Goal: Complete application form

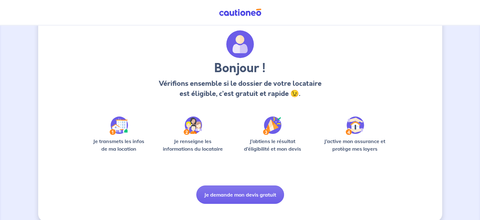
scroll to position [27, 0]
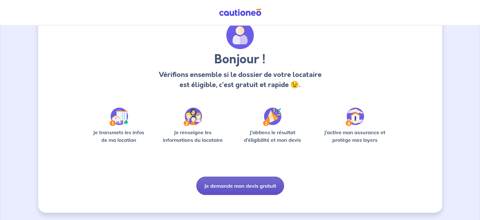
click at [235, 186] on button "Je demande mon devis gratuit" at bounding box center [240, 185] width 88 height 18
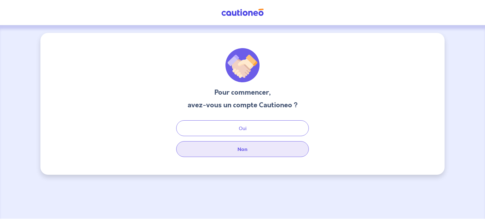
click at [239, 145] on button "Non" at bounding box center [242, 149] width 133 height 16
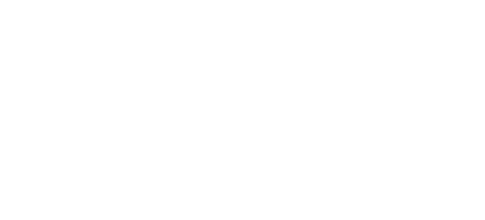
select select "FR"
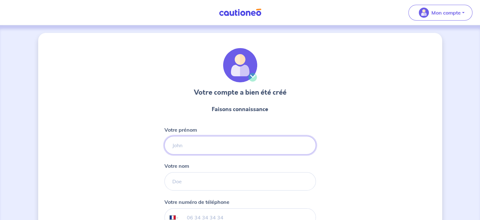
click at [190, 144] on input "Votre prénom" at bounding box center [241, 145] width 152 height 18
type input "[PERSON_NAME]"
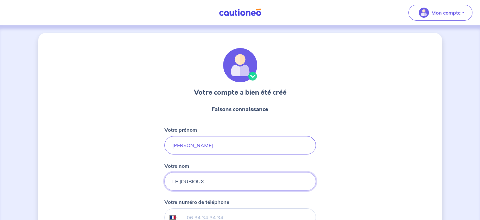
type input "LE JOUBIOUX"
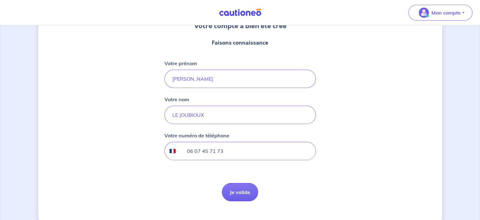
scroll to position [67, 0]
type input "06 07 45 71 73"
click at [239, 193] on button "Je valide" at bounding box center [240, 191] width 36 height 18
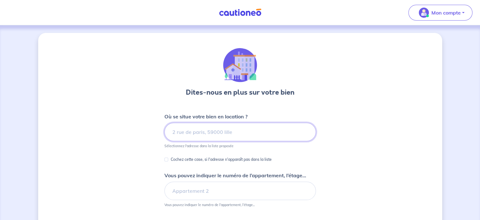
click at [198, 130] on input at bounding box center [241, 132] width 152 height 18
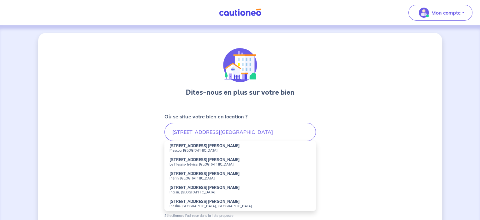
click at [177, 148] on small "Plescop, [GEOGRAPHIC_DATA]" at bounding box center [241, 150] width 142 height 4
type input "[STREET_ADDRESS][PERSON_NAME]"
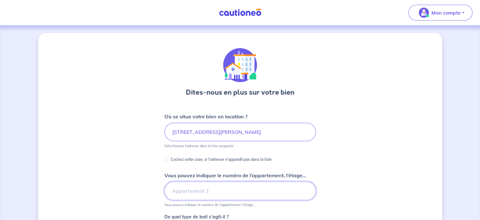
click at [186, 193] on input "Vous pouvez indiquer le numéro de l’appartement, l’étage..." at bounding box center [241, 190] width 152 height 18
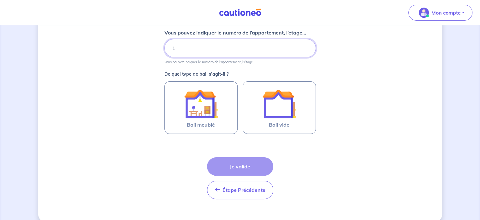
scroll to position [144, 0]
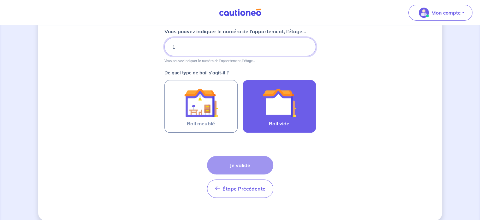
type input "1"
click at [290, 111] on img at bounding box center [279, 102] width 34 height 34
click at [0, 0] on input "Bail vide" at bounding box center [0, 0] width 0 height 0
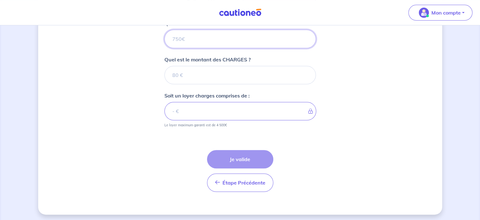
scroll to position [266, 0]
click at [184, 36] on input "Quel est le montant du LOYER HORS CHARGES ?" at bounding box center [241, 38] width 152 height 18
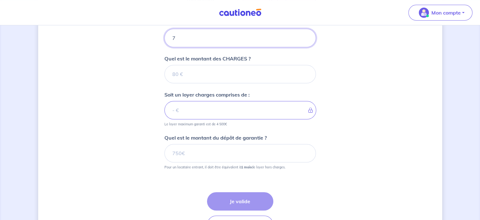
type input "79"
type input "790"
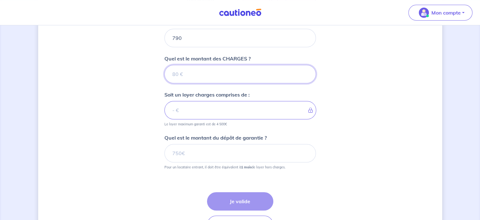
click at [177, 70] on input "Quel est le montant des CHARGES ?" at bounding box center [241, 74] width 152 height 18
type input "85"
type input "875"
type input "85"
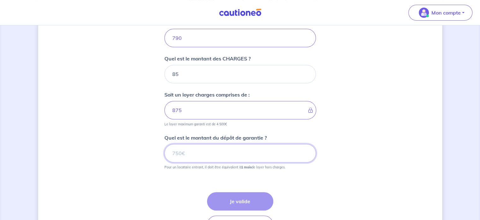
click at [186, 153] on input "Quel est le montant du dépôt de garantie ?" at bounding box center [241, 153] width 152 height 18
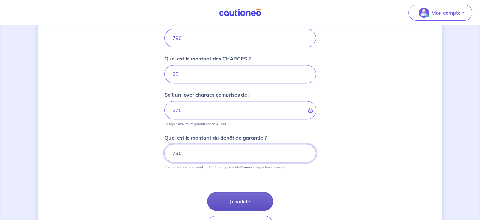
type input "790"
click at [239, 200] on button "Je valide" at bounding box center [240, 201] width 66 height 18
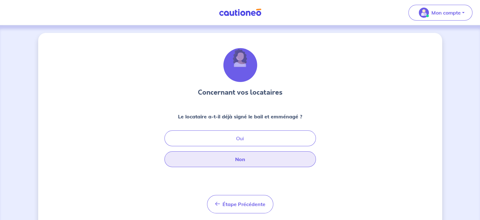
click at [239, 162] on button "Non" at bounding box center [241, 159] width 152 height 16
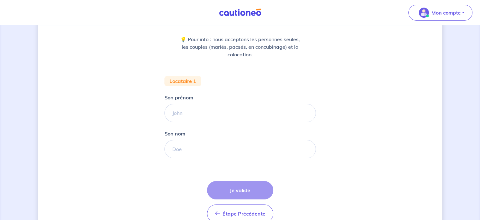
scroll to position [78, 0]
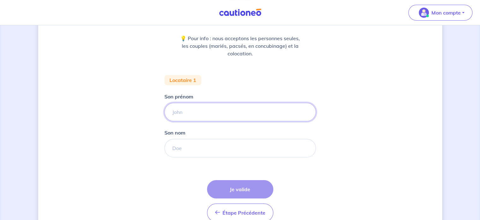
click at [210, 111] on input "Son prénom" at bounding box center [241, 112] width 152 height 18
type input "FATIMA"
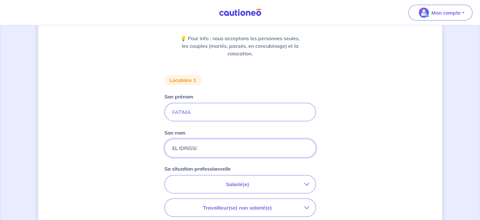
type input "EL IDRISSI"
click at [233, 184] on p "Salarié(e)" at bounding box center [237, 184] width 133 height 8
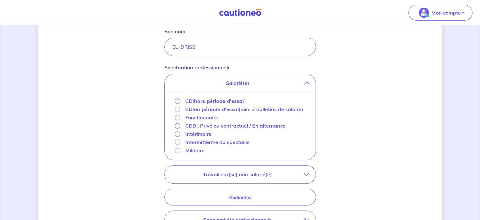
scroll to position [188, 0]
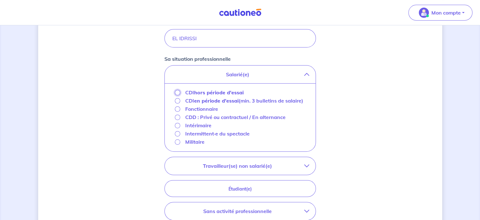
click at [178, 94] on input "CDI hors période d'essai" at bounding box center [177, 92] width 5 height 5
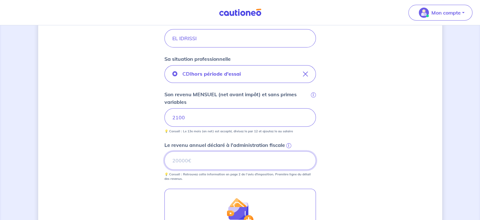
click at [181, 159] on input "Le revenu annuel déclaré à l'administration fiscale i" at bounding box center [241, 160] width 152 height 18
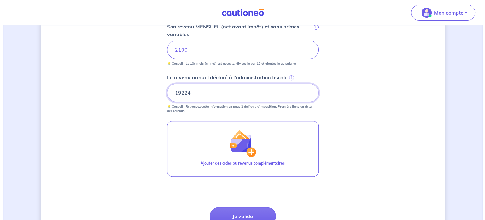
scroll to position [258, 0]
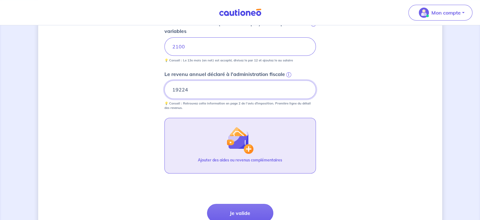
type input "19224"
click at [231, 144] on img "button" at bounding box center [239, 139] width 27 height 27
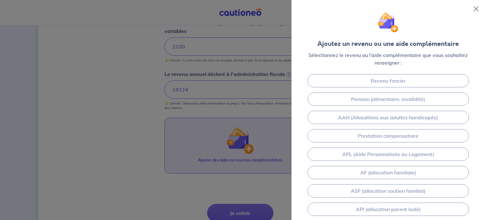
click at [231, 144] on div at bounding box center [242, 110] width 485 height 220
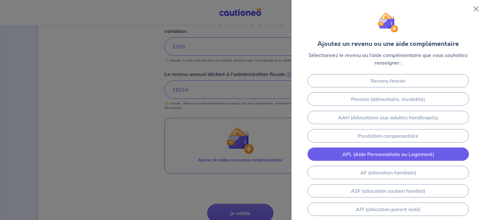
click at [379, 153] on link "APL (Aide Personnalisée au Logement)" at bounding box center [388, 153] width 161 height 13
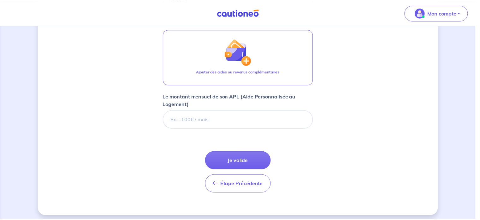
scroll to position [349, 0]
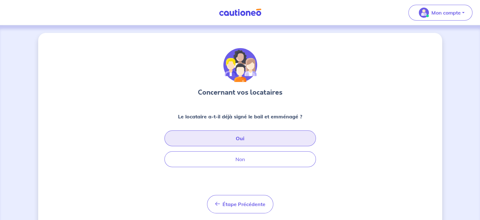
click at [244, 141] on button "Oui" at bounding box center [241, 138] width 152 height 16
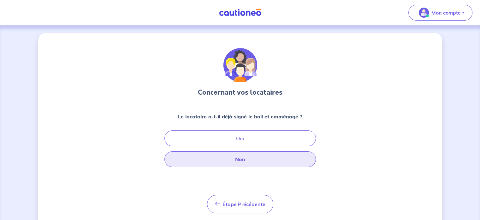
click at [235, 161] on button "Non" at bounding box center [241, 159] width 152 height 16
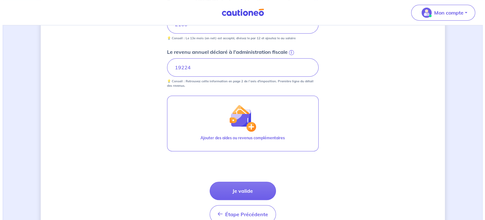
scroll to position [282, 0]
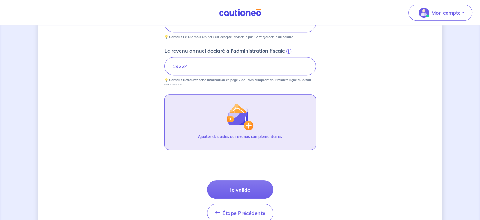
click at [238, 121] on img "button" at bounding box center [239, 116] width 27 height 27
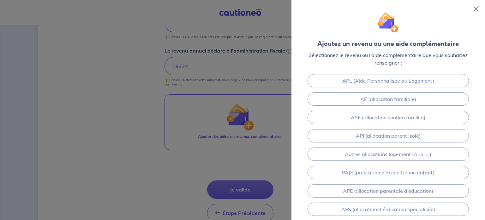
scroll to position [74, 0]
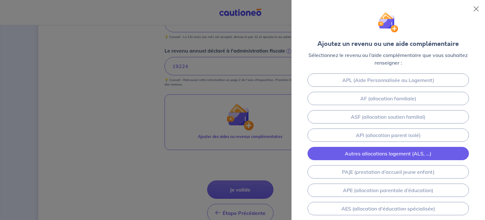
click at [356, 154] on link "Autres allocations logement (ALS, ...)" at bounding box center [388, 153] width 161 height 13
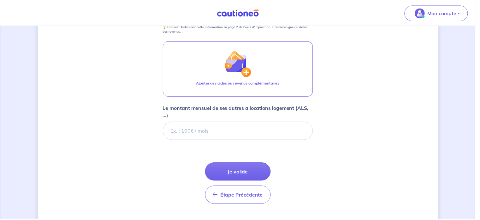
scroll to position [349, 0]
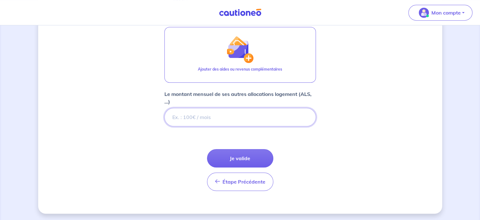
click at [184, 117] on input "Le montant mensuel de ses autres allocations logement (ALS, ...)" at bounding box center [241, 117] width 152 height 18
type input "138"
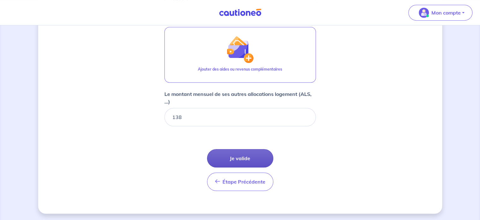
click at [241, 154] on button "Je valide" at bounding box center [240, 158] width 66 height 18
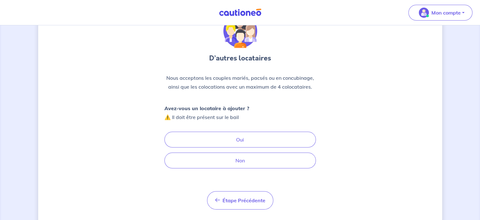
scroll to position [48, 0]
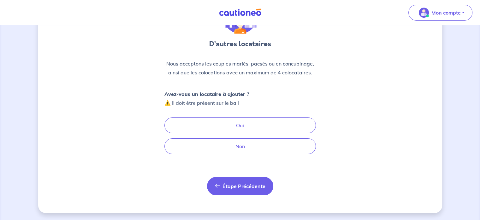
click at [245, 183] on span "Étape Précédente" at bounding box center [244, 186] width 43 height 6
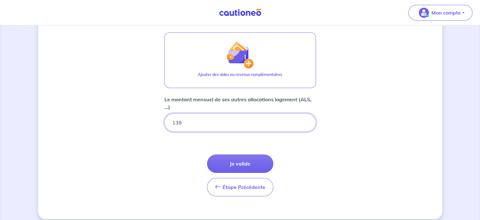
scroll to position [349, 0]
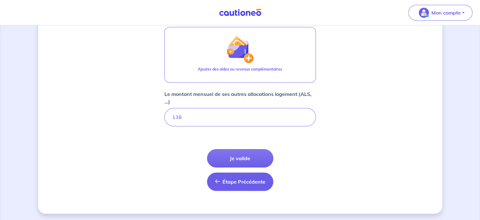
click at [235, 184] on button "Étape Précédente Précédent" at bounding box center [240, 181] width 66 height 18
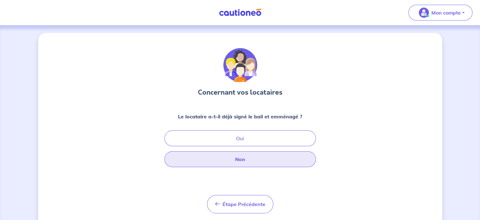
click at [218, 162] on button "Non" at bounding box center [241, 159] width 152 height 16
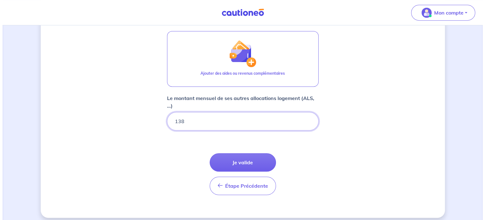
scroll to position [349, 0]
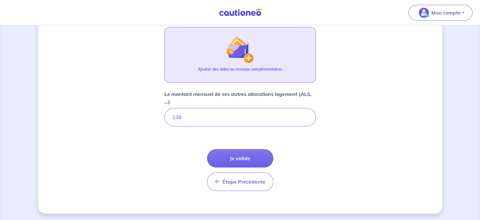
click at [216, 60] on button "Ajouter des aides ou revenus complémentaires" at bounding box center [241, 55] width 152 height 56
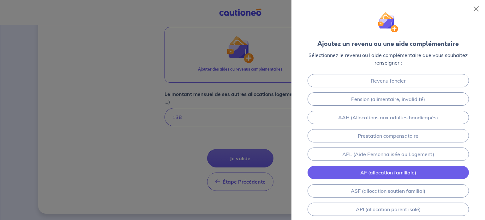
click at [338, 171] on link "AF (allocation familiale)" at bounding box center [388, 172] width 161 height 13
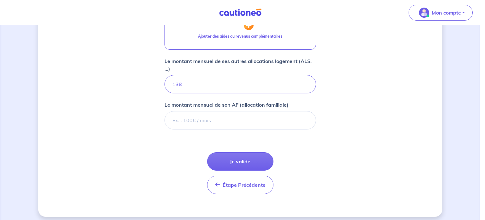
scroll to position [385, 0]
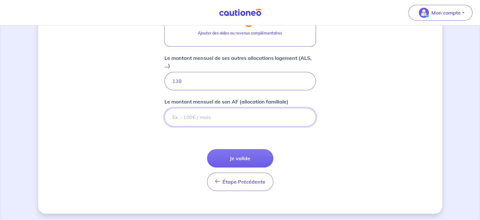
click at [201, 115] on input "Le montant mensuel de son AF (allocation familiale)" at bounding box center [241, 117] width 152 height 18
type input "151"
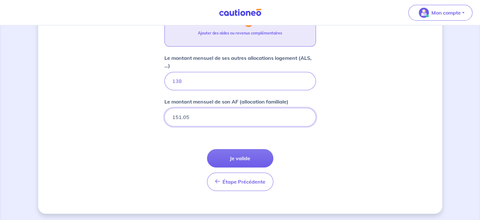
type input "151.05"
click at [251, 30] on p "Ajouter des aides ou revenus complémentaires" at bounding box center [240, 33] width 84 height 6
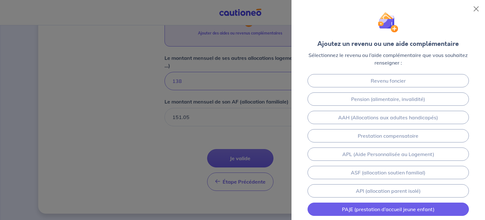
click at [339, 207] on link "PAJE (prestation d’accueil jeune enfant)" at bounding box center [388, 208] width 161 height 13
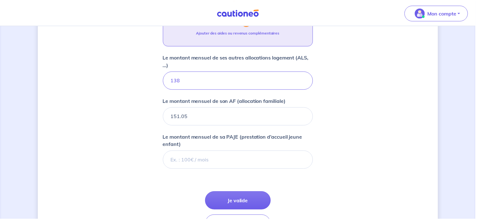
scroll to position [428, 0]
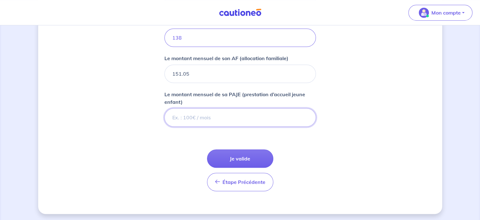
click at [191, 118] on input "Le montant mensuel de sa PAJE (prestation d’accueil jeune enfant)" at bounding box center [241, 117] width 152 height 18
type input "196"
type input "196.6"
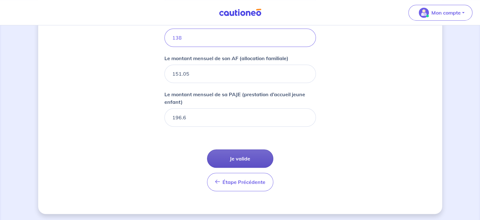
click at [239, 155] on button "Je valide" at bounding box center [240, 158] width 66 height 18
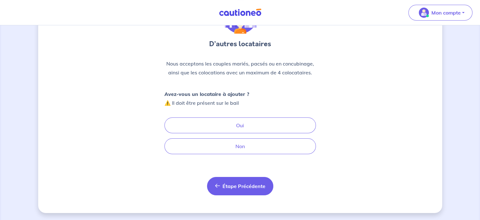
click at [247, 188] on span "Étape Précédente" at bounding box center [244, 186] width 43 height 6
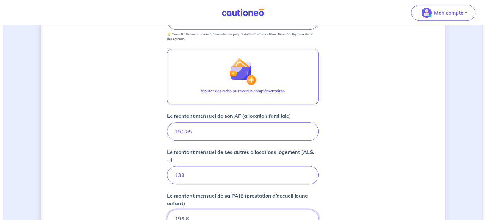
scroll to position [298, 0]
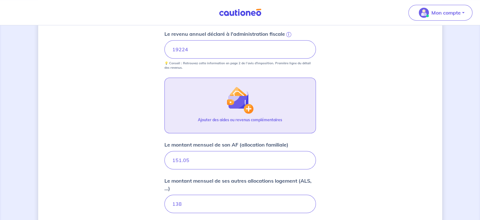
click at [239, 98] on img "button" at bounding box center [239, 99] width 27 height 27
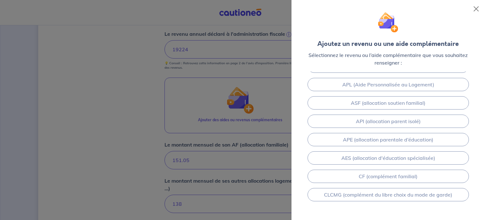
scroll to position [69, 0]
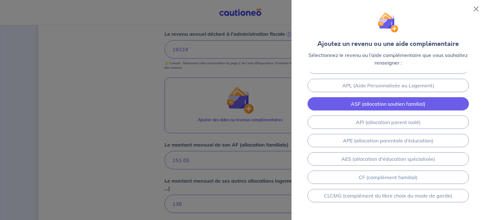
click at [353, 102] on link "ASF (allocation soutien familial)" at bounding box center [388, 103] width 161 height 13
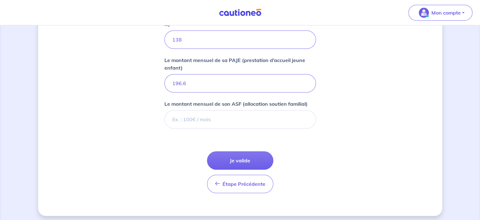
scroll to position [464, 0]
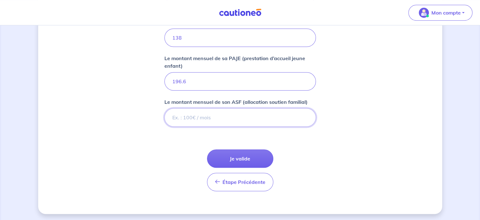
click at [186, 116] on input "Le montant mensuel de son ASF (allocation soutien familial)" at bounding box center [241, 117] width 152 height 18
type input "398"
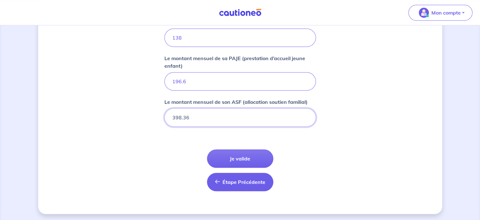
type input "398.36"
click at [230, 182] on span "Étape Précédente" at bounding box center [244, 181] width 43 height 6
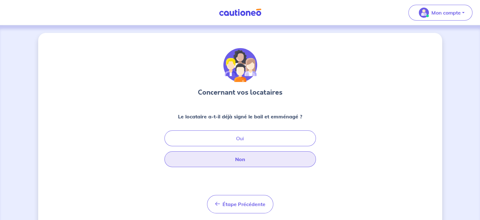
click at [210, 158] on button "Non" at bounding box center [241, 159] width 152 height 16
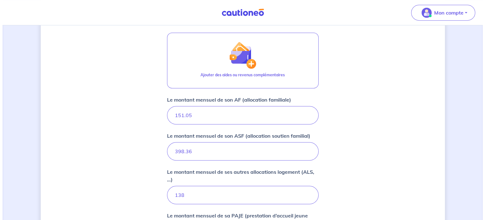
scroll to position [298, 0]
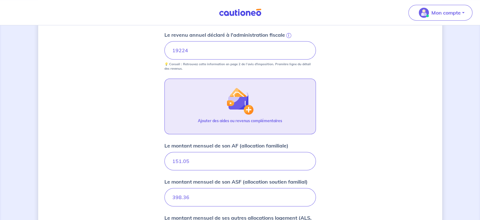
click at [222, 96] on button "Ajouter des aides ou revenus complémentaires" at bounding box center [241, 106] width 152 height 56
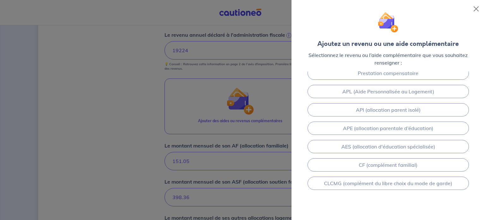
scroll to position [65, 0]
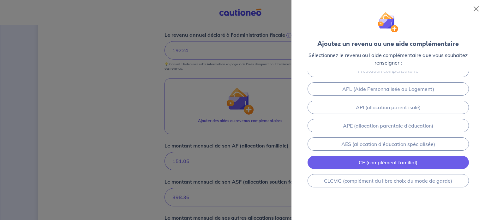
click at [370, 159] on link "CF (complément familial)" at bounding box center [388, 161] width 161 height 13
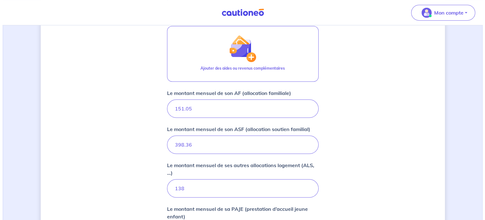
scroll to position [349, 0]
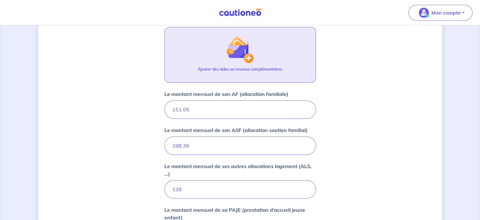
click at [224, 58] on button "Ajouter des aides ou revenus complémentaires" at bounding box center [241, 55] width 152 height 56
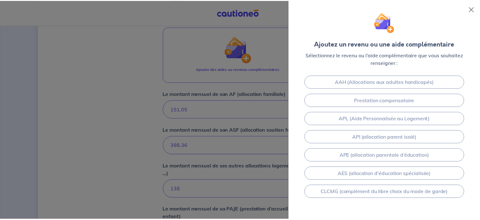
scroll to position [47, 0]
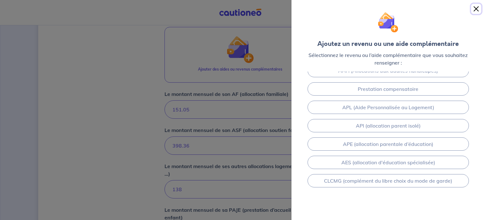
click at [479, 5] on button "Close" at bounding box center [476, 9] width 10 height 10
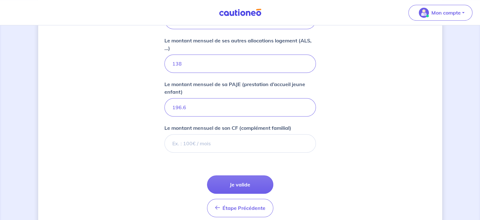
scroll to position [475, 0]
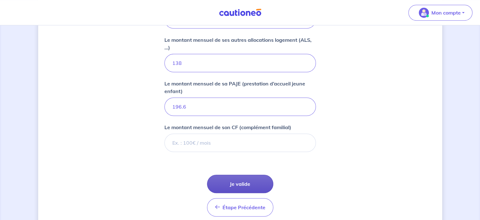
click at [236, 183] on button "Je valide" at bounding box center [240, 183] width 66 height 18
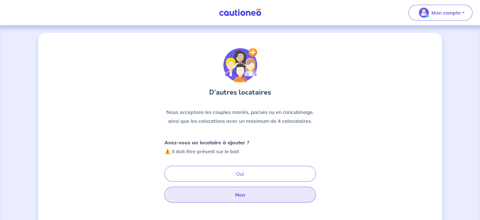
click at [240, 199] on button "Non" at bounding box center [241, 194] width 152 height 16
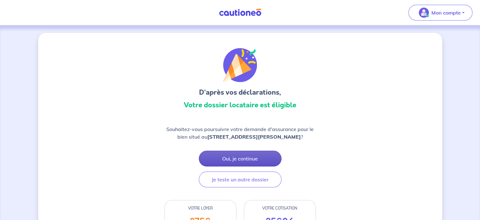
click at [226, 154] on button "Oui, je continue" at bounding box center [240, 158] width 83 height 16
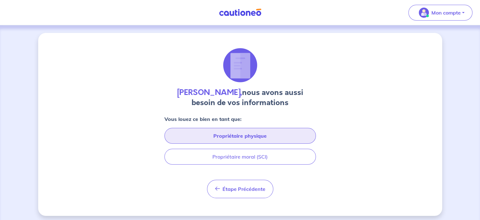
click at [214, 138] on button "Propriétaire physique" at bounding box center [241, 136] width 152 height 16
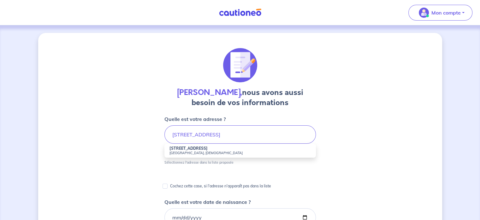
click at [178, 151] on small "Séné, France" at bounding box center [241, 152] width 142 height 4
type input "17 Rue du Calafre, Séné, France"
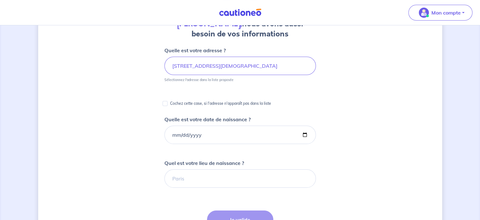
scroll to position [74, 0]
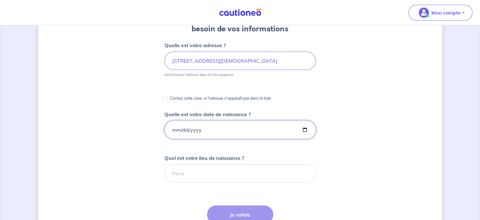
click at [181, 130] on input "Quelle est votre date de naissance ?" at bounding box center [241, 129] width 152 height 18
click at [173, 129] on input "Quelle est votre date de naissance ?" at bounding box center [241, 129] width 152 height 18
type input "1969-11-12"
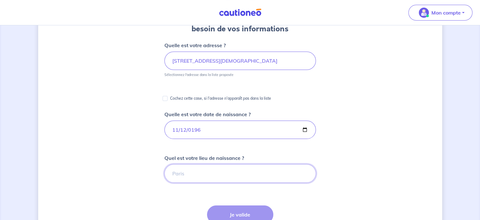
click at [193, 170] on input "Quel est votre lieu de naissance ?" at bounding box center [241, 173] width 152 height 18
type input "ROUEN"
click at [238, 212] on button "Je valide" at bounding box center [240, 214] width 66 height 18
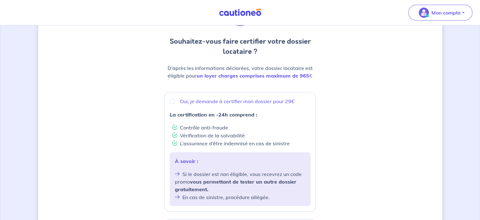
scroll to position [45, 0]
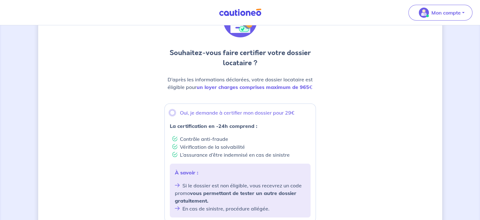
click at [174, 112] on input "Oui, je demande à certifier mon dossier pour 29€" at bounding box center [172, 112] width 5 height 5
radio input "true"
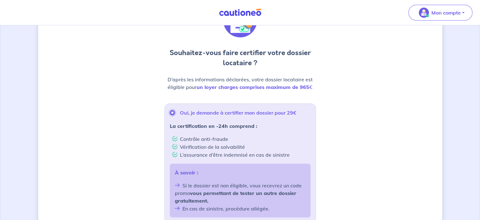
click at [174, 112] on input "Oui, je demande à certifier mon dossier pour 29€" at bounding box center [172, 112] width 5 height 5
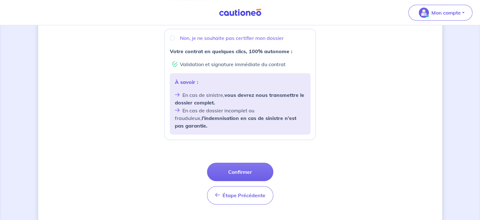
scroll to position [254, 0]
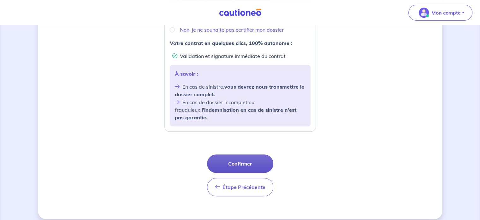
click at [239, 154] on button "Confirmer" at bounding box center [240, 163] width 66 height 18
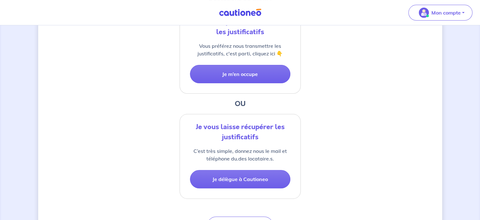
scroll to position [177, 0]
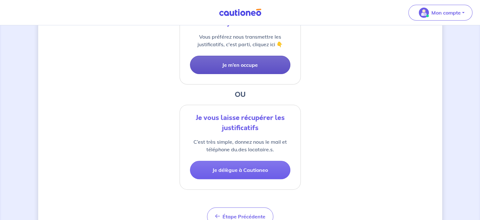
click at [236, 61] on button "Je m’en occupe" at bounding box center [240, 65] width 100 height 18
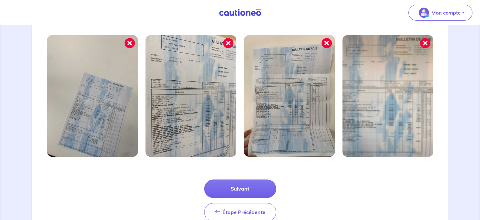
scroll to position [232, 0]
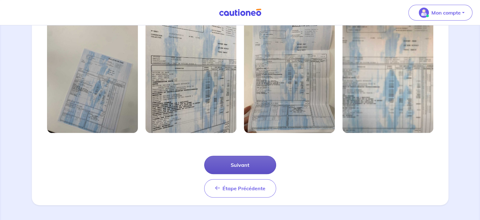
click at [237, 165] on button "Suivant" at bounding box center [240, 164] width 72 height 18
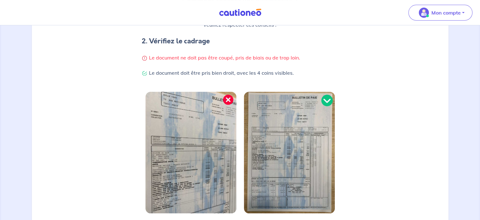
scroll to position [29, 0]
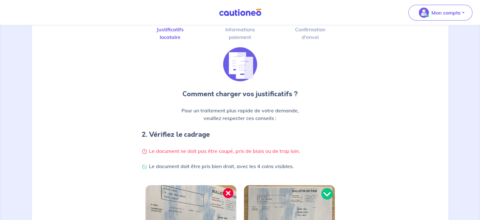
click at [237, 165] on div "1 2 3 Justificatifs locataire Informations paiement Confirmation d'envoi Commen…" at bounding box center [240, 191] width 417 height 374
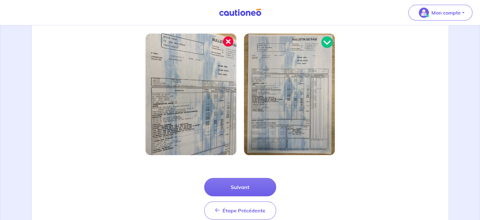
scroll to position [202, 0]
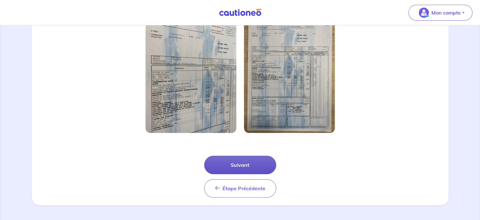
click at [241, 165] on button "Suivant" at bounding box center [240, 164] width 72 height 18
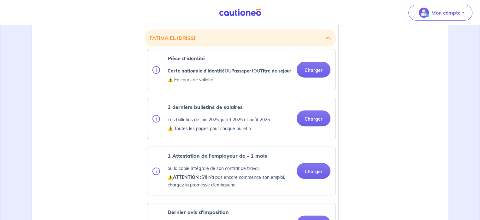
scroll to position [172, 0]
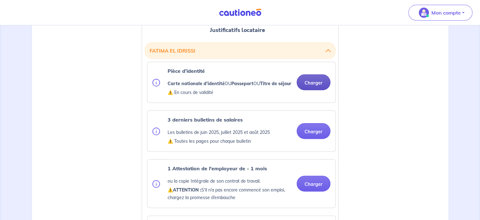
click at [313, 85] on button "Charger" at bounding box center [314, 82] width 34 height 16
click at [312, 151] on div "3 derniers bulletins de salaires Les bulletins de juin 2025, juillet 2025 et ao…" at bounding box center [242, 131] width 188 height 40
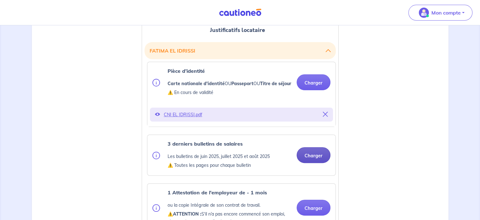
click at [309, 161] on button "Charger" at bounding box center [314, 155] width 34 height 16
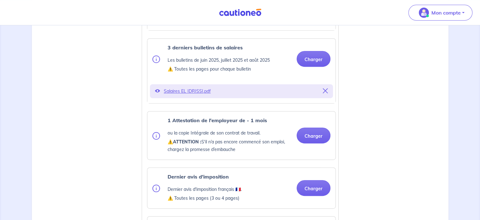
scroll to position [270, 0]
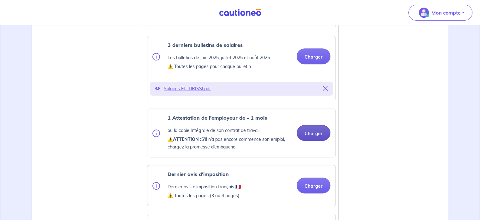
click at [320, 141] on button "Charger" at bounding box center [314, 133] width 34 height 16
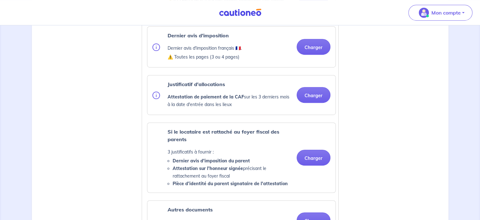
scroll to position [411, 0]
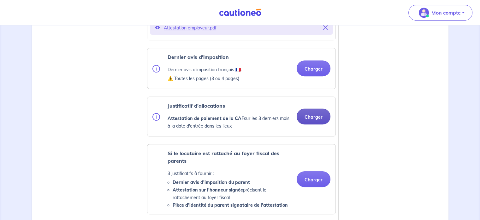
click at [321, 121] on button "Charger" at bounding box center [314, 116] width 34 height 16
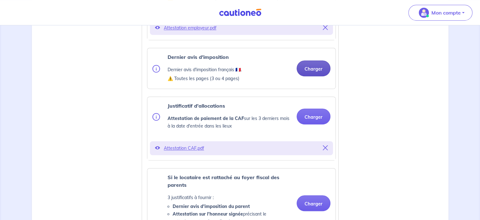
click at [314, 76] on button "Charger" at bounding box center [314, 68] width 34 height 16
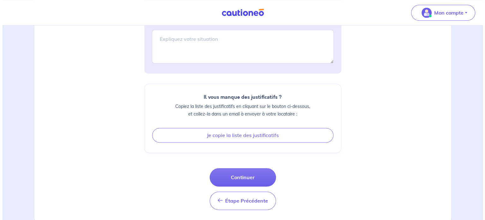
scroll to position [857, 0]
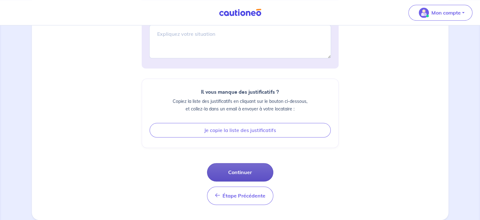
click at [238, 172] on button "Continuer" at bounding box center [240, 172] width 66 height 18
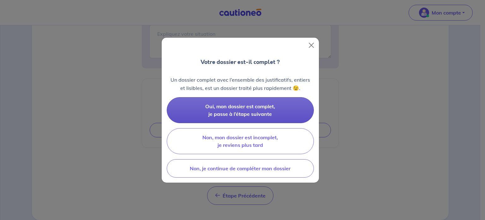
click at [225, 110] on button "Oui, mon dossier est complet, je passe à l’étape suivante" at bounding box center [240, 110] width 147 height 26
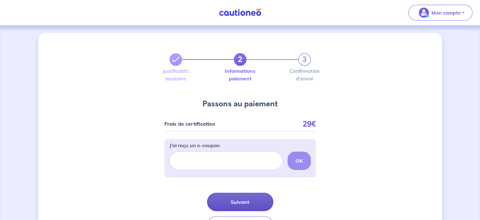
click at [240, 203] on button "Suivant" at bounding box center [240, 201] width 66 height 18
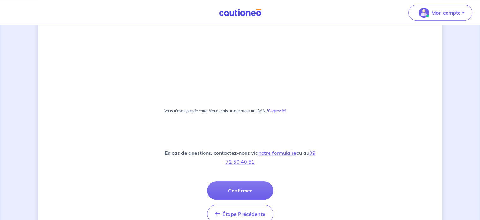
scroll to position [340, 0]
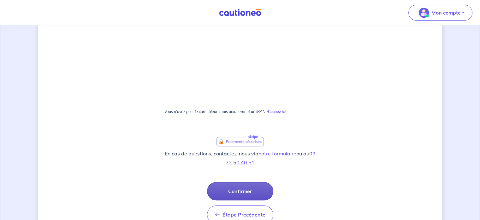
click at [249, 189] on button "Confirmer" at bounding box center [240, 191] width 66 height 18
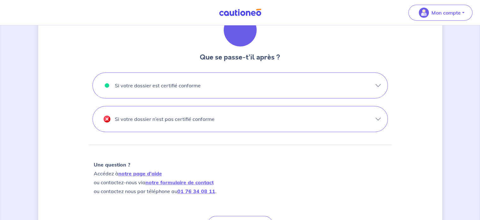
scroll to position [191, 0]
click at [204, 87] on button "Si votre dossier est certifié conforme" at bounding box center [240, 84] width 295 height 25
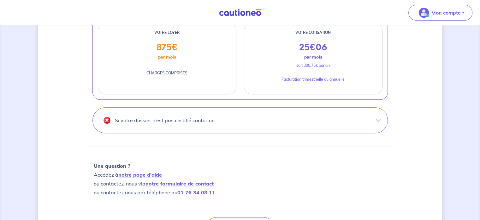
scroll to position [333, 0]
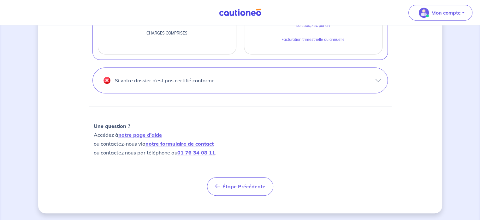
click at [240, 79] on button "Si votre dossier n’est pas certifié conforme" at bounding box center [240, 80] width 295 height 25
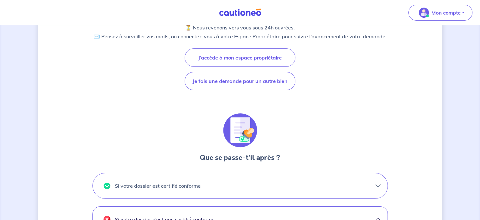
scroll to position [0, 0]
